Goal: Task Accomplishment & Management: Complete application form

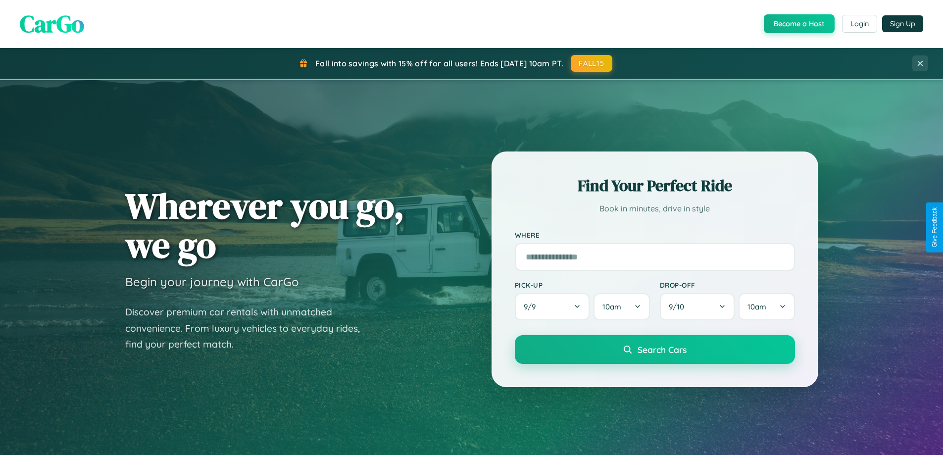
scroll to position [1906, 0]
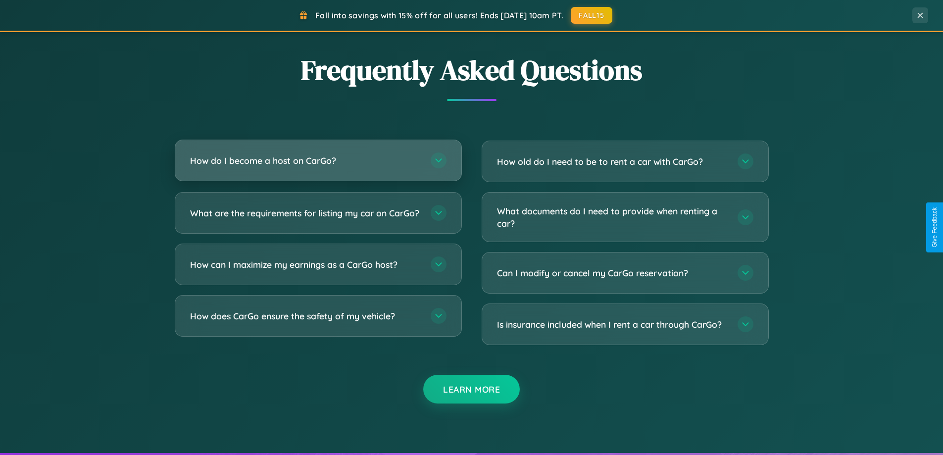
click at [318, 160] on h3 "How do I become a host on CarGo?" at bounding box center [305, 161] width 231 height 12
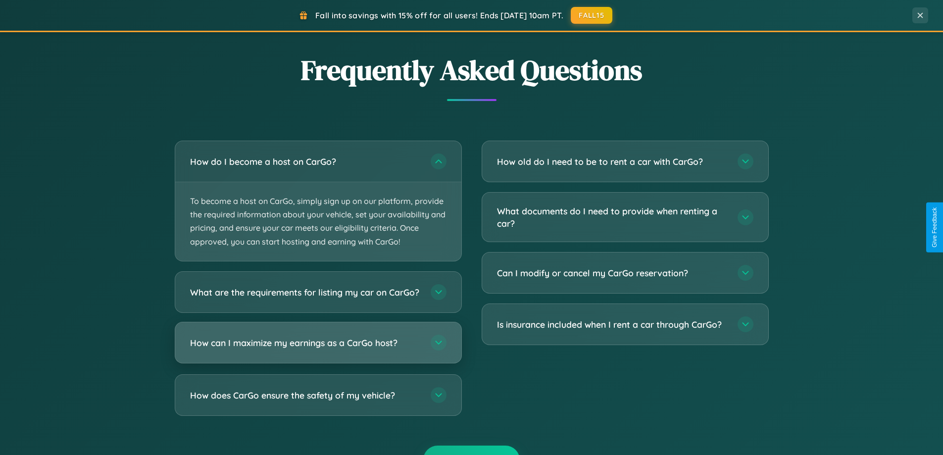
click at [318, 349] on h3 "How can I maximize my earnings as a CarGo host?" at bounding box center [305, 342] width 231 height 12
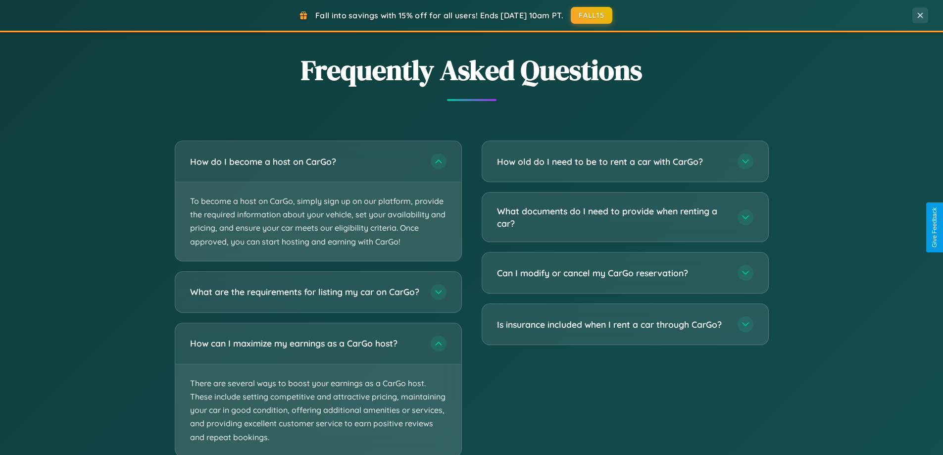
scroll to position [1968, 0]
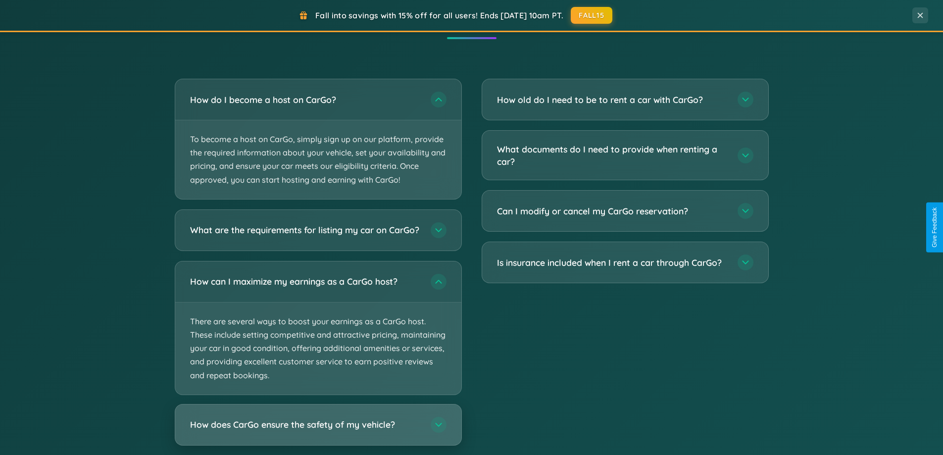
click at [318, 431] on h3 "How does CarGo ensure the safety of my vehicle?" at bounding box center [305, 424] width 231 height 12
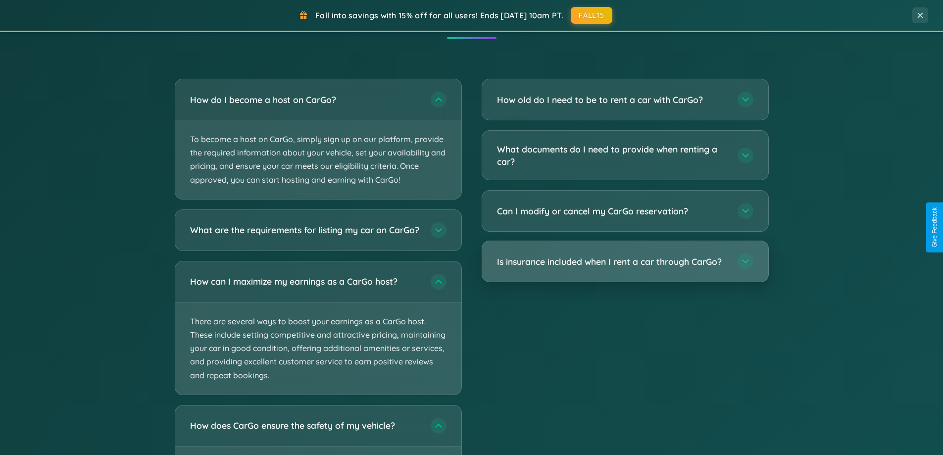
click at [625, 262] on h3 "Is insurance included when I rent a car through CarGo?" at bounding box center [612, 262] width 231 height 12
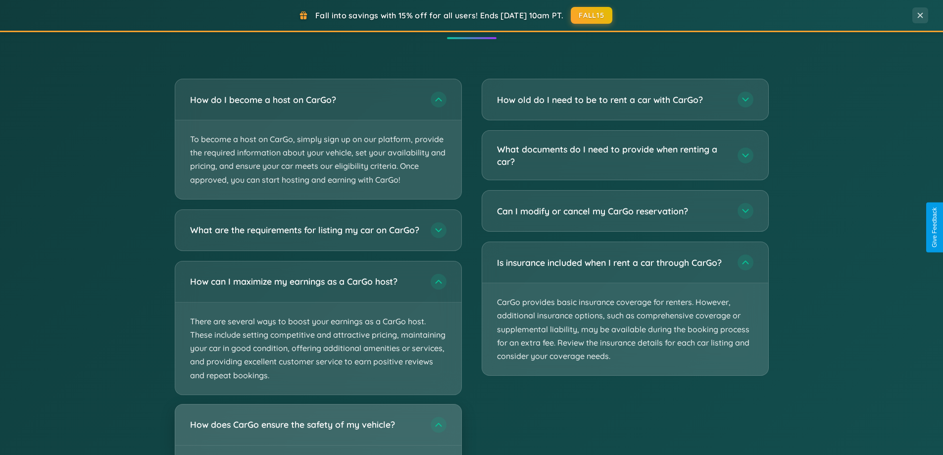
click at [318, 431] on h3 "How does CarGo ensure the safety of my vehicle?" at bounding box center [305, 424] width 231 height 12
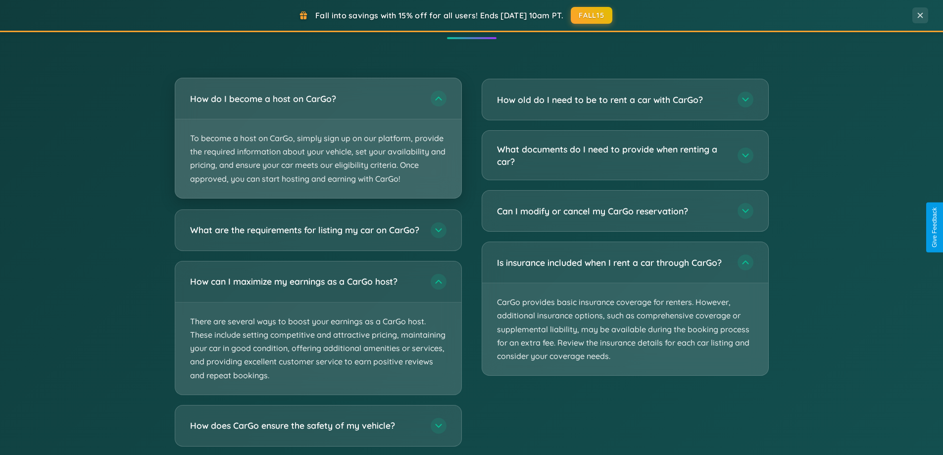
click at [318, 138] on p "To become a host on CarGo, simply sign up on our platform, provide the required…" at bounding box center [318, 158] width 286 height 79
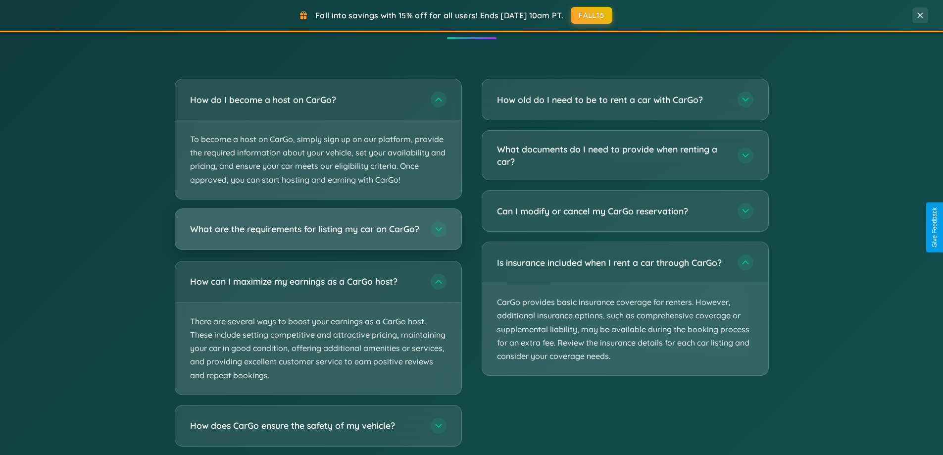
click at [318, 234] on h3 "What are the requirements for listing my car on CarGo?" at bounding box center [305, 229] width 231 height 12
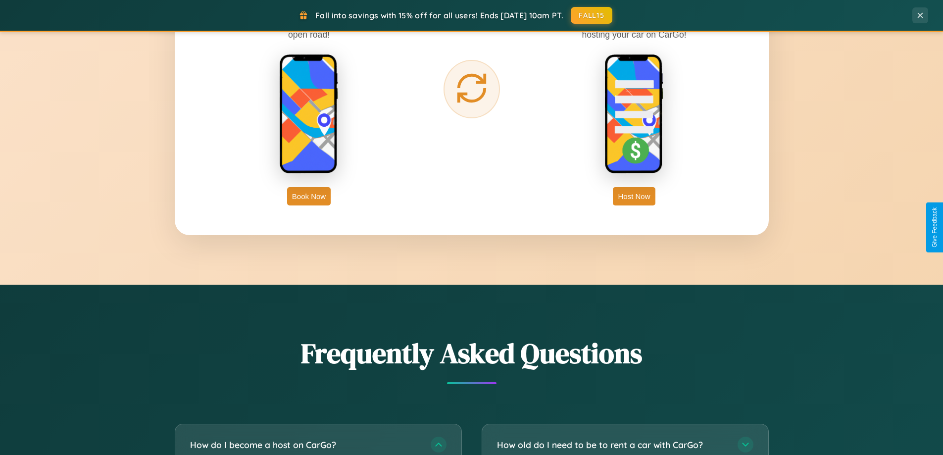
scroll to position [1591, 0]
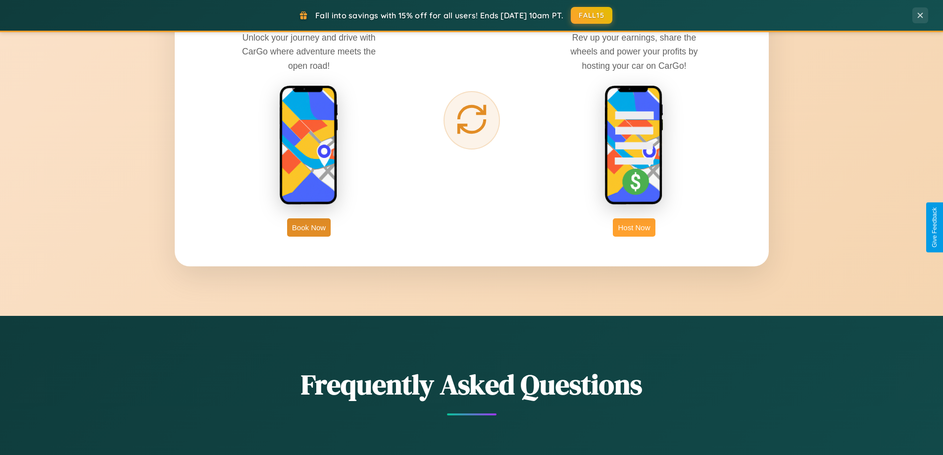
click at [634, 227] on button "Host Now" at bounding box center [634, 227] width 42 height 18
